Goal: Communication & Community: Answer question/provide support

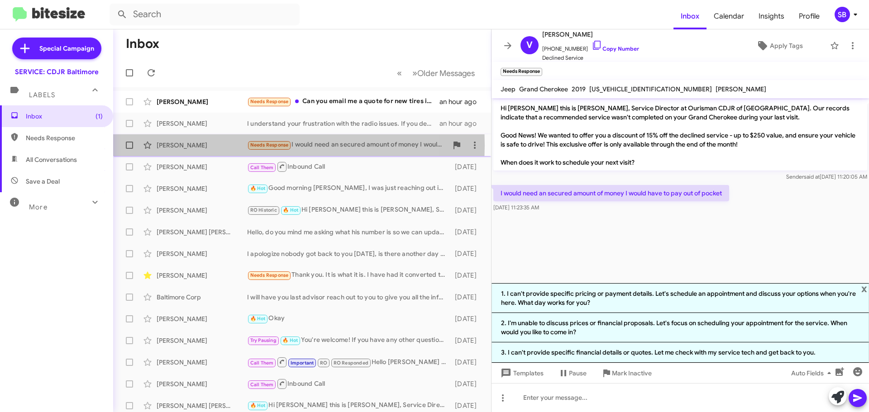
click at [231, 146] on div "[PERSON_NAME]" at bounding box center [202, 145] width 91 height 9
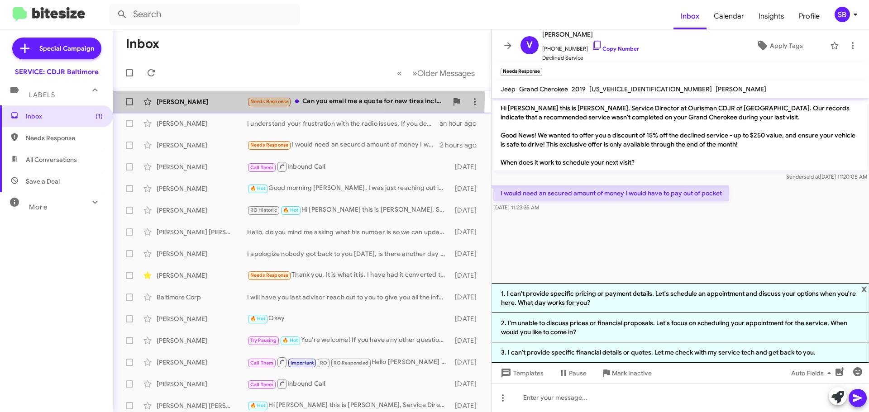
click at [205, 98] on div "[PERSON_NAME]" at bounding box center [202, 101] width 91 height 9
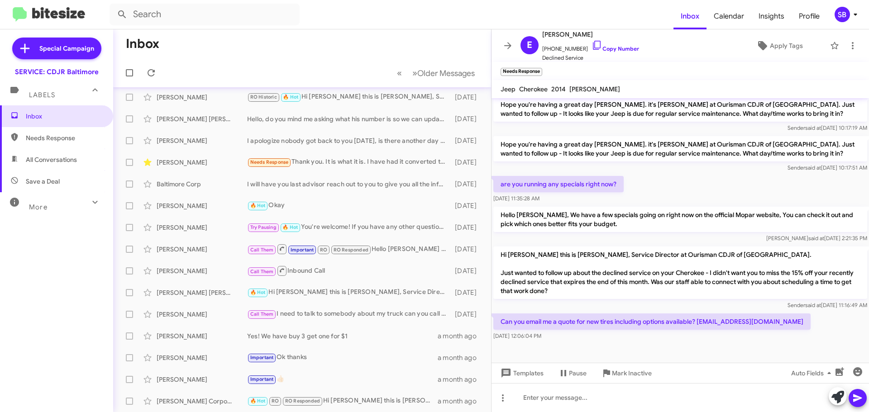
scroll to position [177, 0]
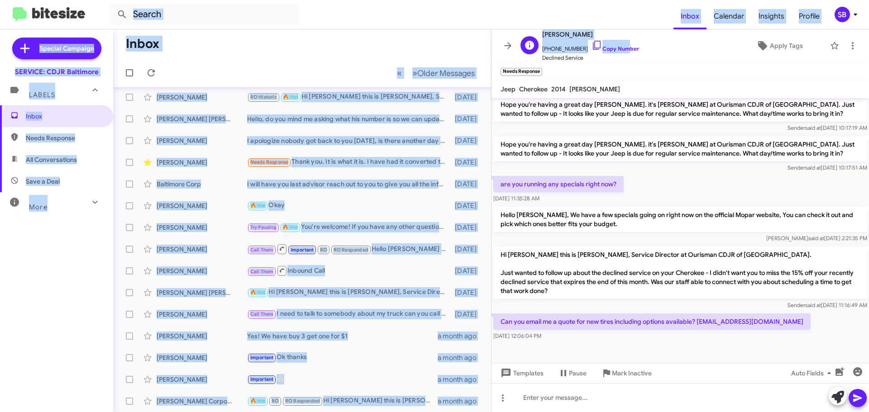
drag, startPoint x: 622, startPoint y: 26, endPoint x: 609, endPoint y: 43, distance: 20.4
click at [614, 44] on div "Inbox Calendar Insights Profile SB Special Campaign SERVICE: CDJR Baltimore Lab…" at bounding box center [434, 206] width 869 height 412
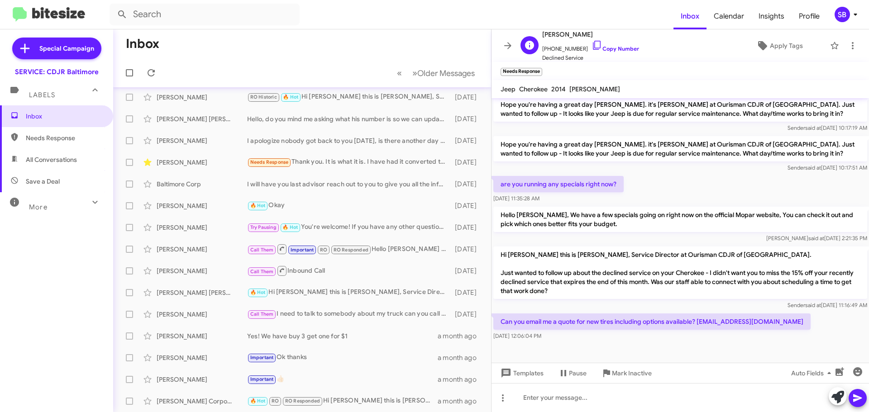
click at [686, 53] on div "E [PERSON_NAME] [PHONE_NUMBER] Copy Number Declined Service Apply Tags" at bounding box center [671, 46] width 309 height 34
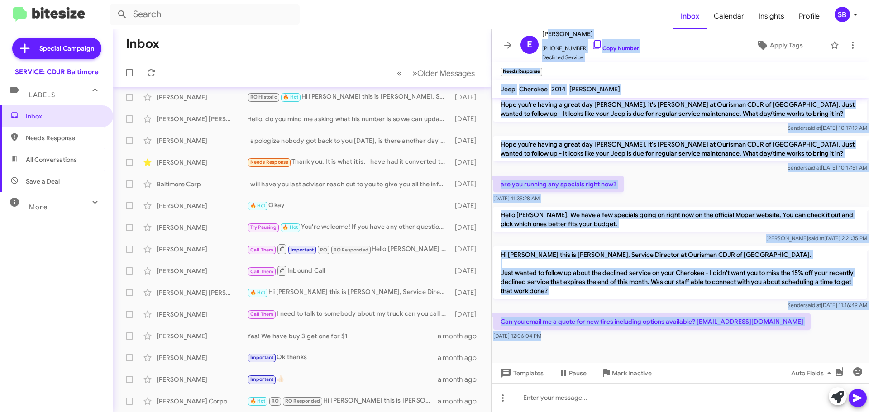
drag, startPoint x: 545, startPoint y: 33, endPoint x: 775, endPoint y: 363, distance: 402.1
click at [773, 367] on div "E [PERSON_NAME] [PHONE_NUMBER] Copy Number Declined Service Apply Tags Needs Re…" at bounding box center [681, 220] width 378 height 383
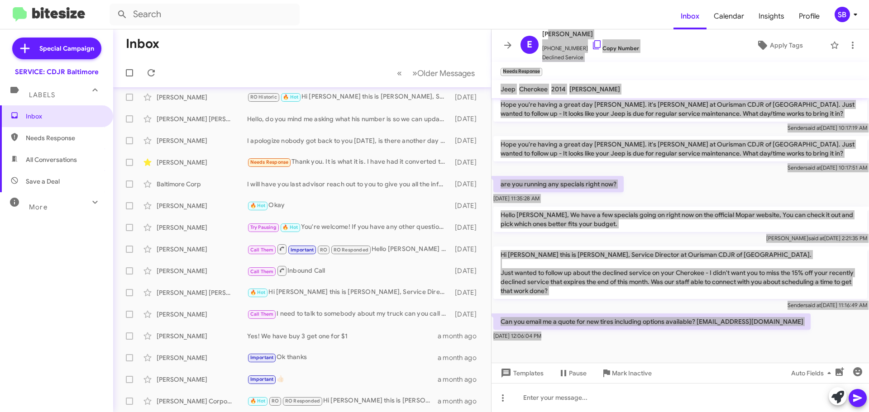
scroll to position [177, 0]
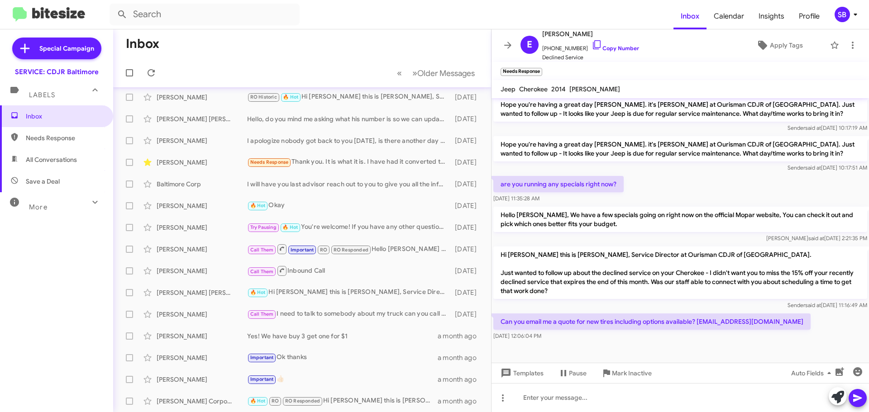
click at [340, 38] on mat-toolbar-row "Inbox" at bounding box center [302, 43] width 378 height 29
